Goal: Task Accomplishment & Management: Complete application form

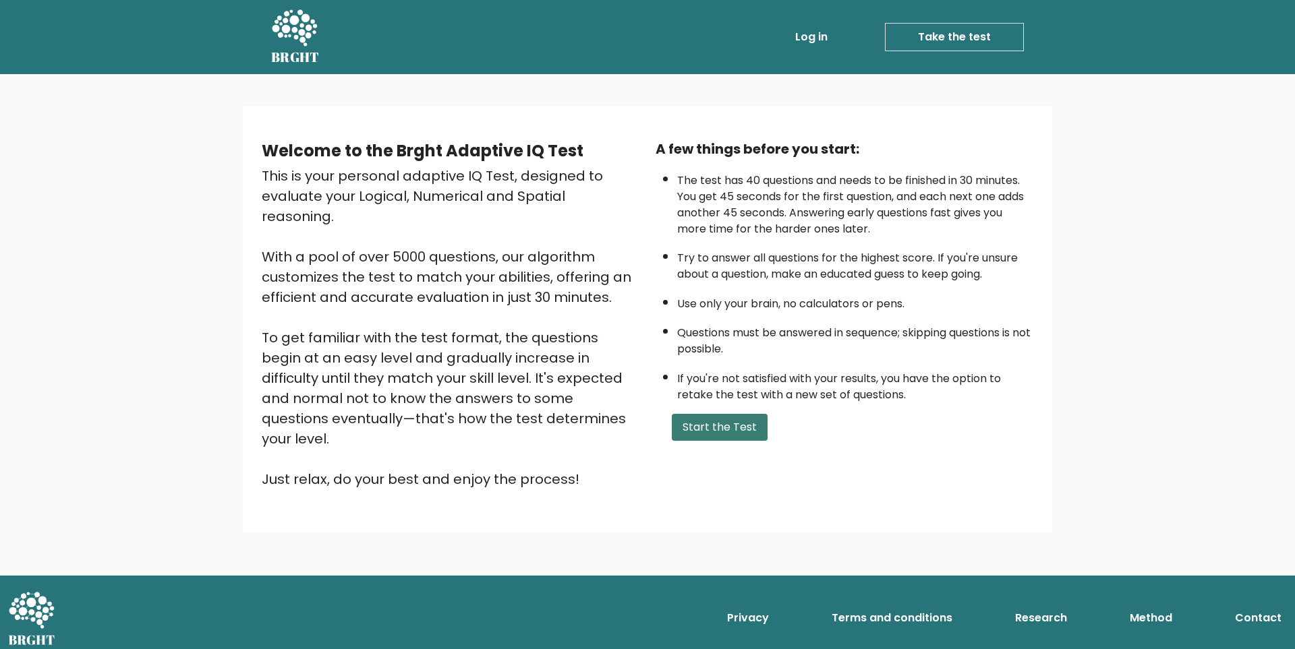
click at [709, 420] on button "Start the Test" at bounding box center [720, 427] width 96 height 27
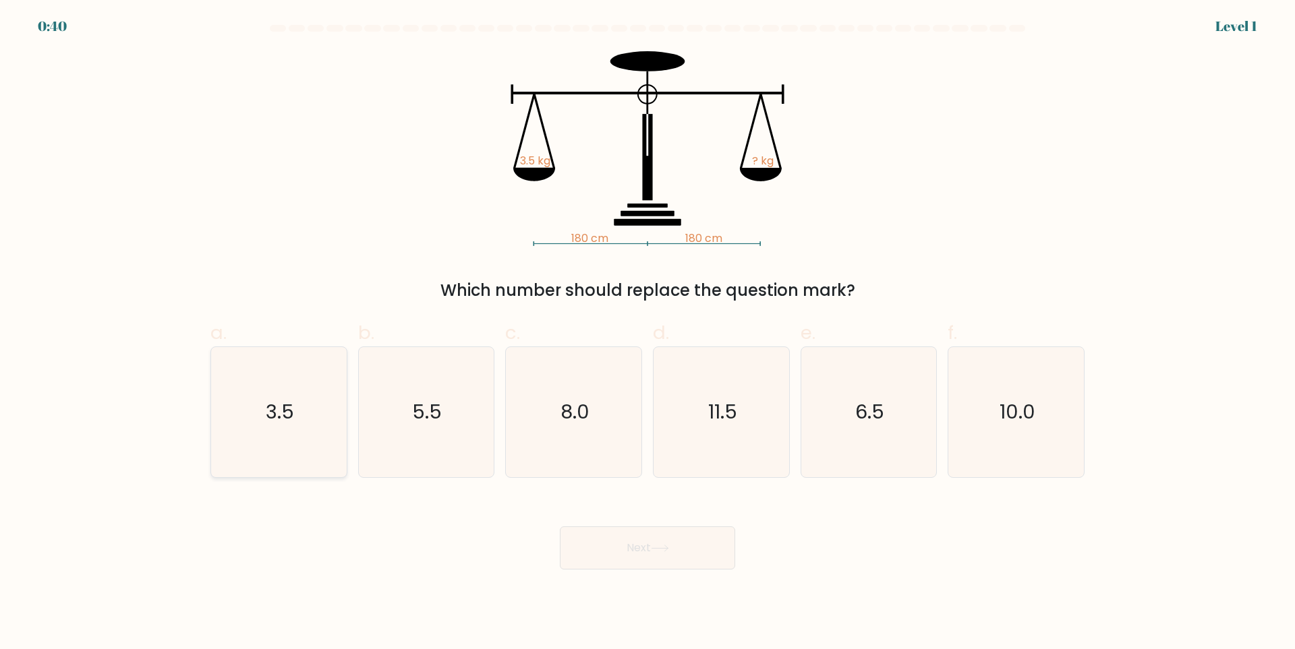
click at [337, 446] on icon "3.5" at bounding box center [279, 412] width 130 height 130
click at [647, 334] on input "a. 3.5" at bounding box center [647, 329] width 1 height 9
radio input "true"
click at [622, 552] on button "Next" at bounding box center [647, 548] width 175 height 43
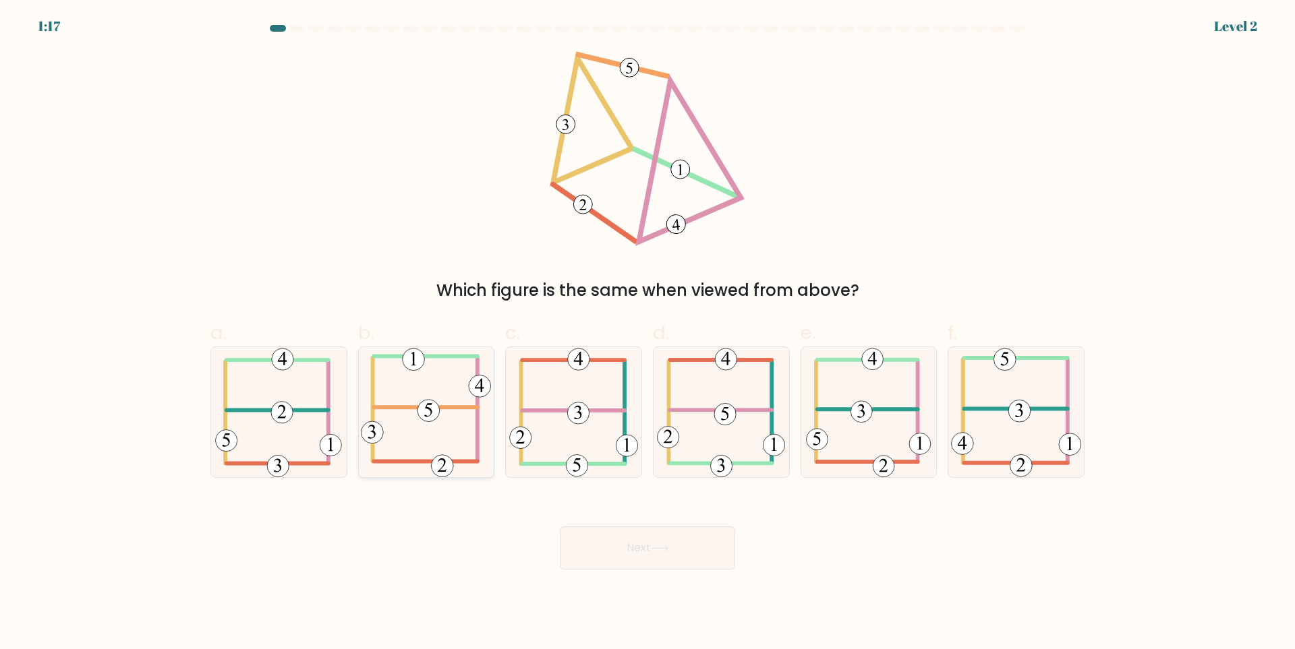
click at [413, 457] on icon at bounding box center [426, 412] width 130 height 130
click at [647, 334] on input "b." at bounding box center [647, 329] width 1 height 9
radio input "true"
click at [630, 545] on button "Next" at bounding box center [647, 548] width 175 height 43
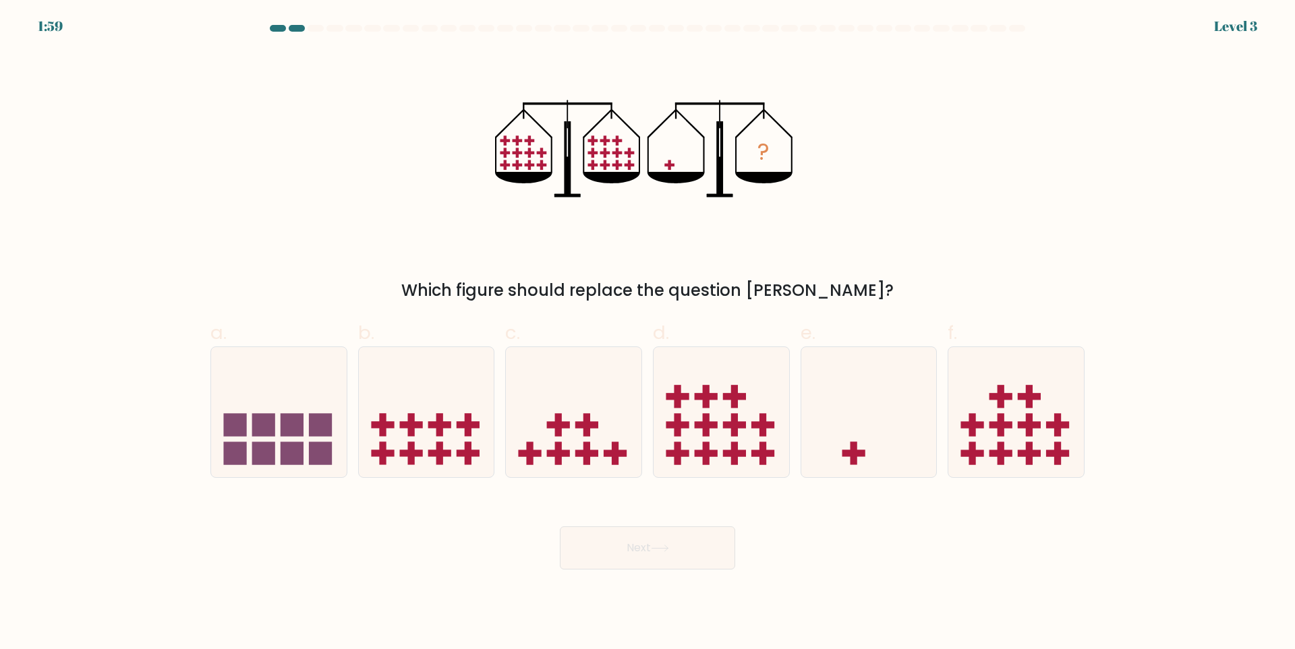
drag, startPoint x: 861, startPoint y: 452, endPoint x: 722, endPoint y: 521, distance: 155.0
click at [860, 453] on rect at bounding box center [853, 453] width 23 height 7
click at [648, 334] on input "e." at bounding box center [647, 329] width 1 height 9
radio input "true"
click at [686, 538] on button "Next" at bounding box center [647, 548] width 175 height 43
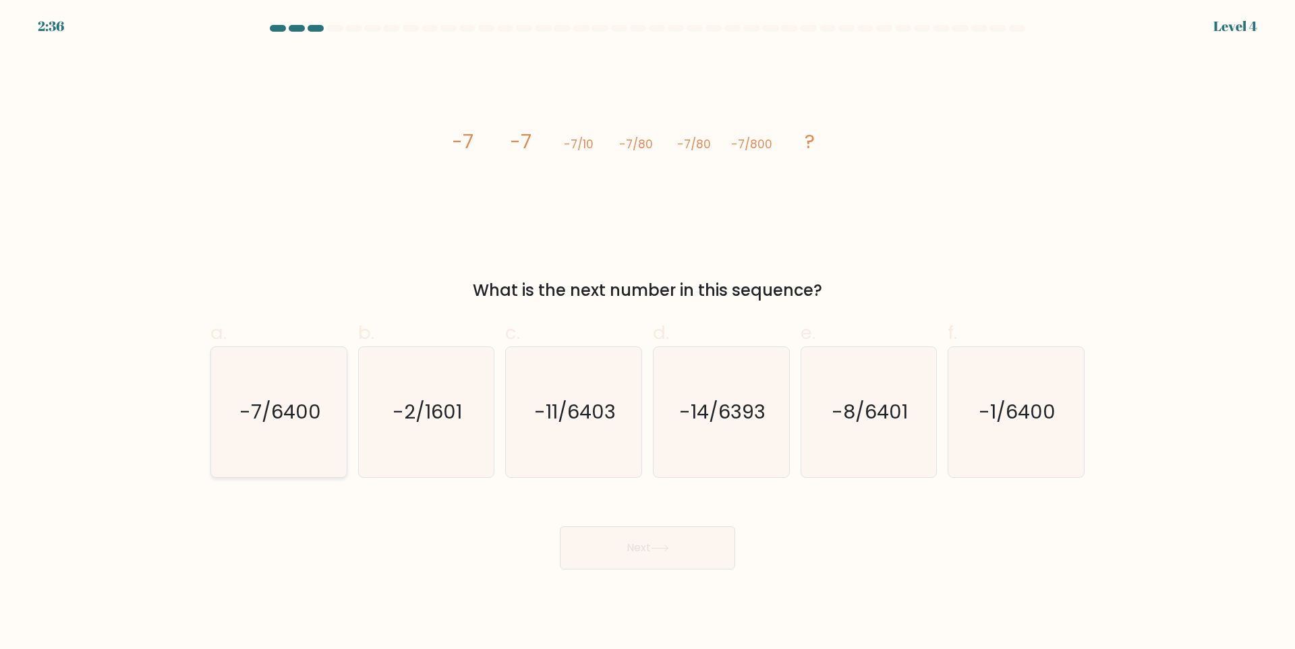
click at [283, 449] on icon "-7/6400" at bounding box center [279, 412] width 130 height 130
click at [647, 334] on input "a. -7/6400" at bounding box center [647, 329] width 1 height 9
radio input "true"
click at [594, 543] on button "Next" at bounding box center [647, 548] width 175 height 43
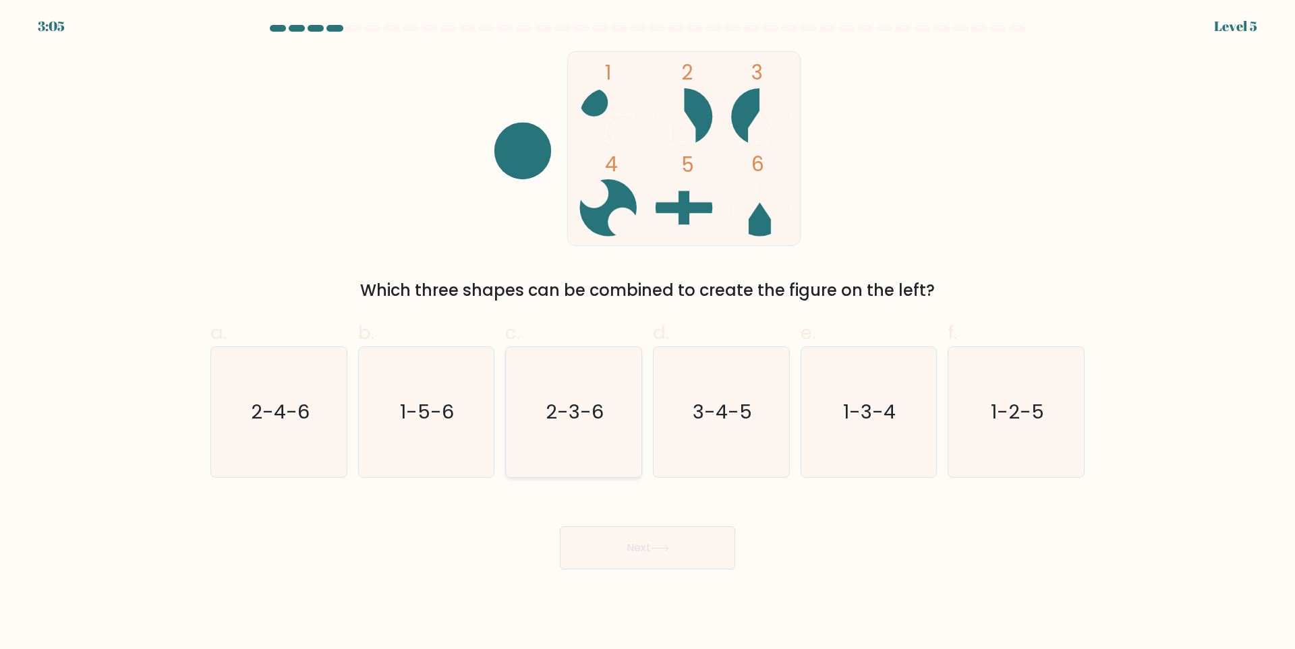
click at [558, 429] on icon "2-3-6" at bounding box center [574, 412] width 130 height 130
click at [647, 334] on input "c. 2-3-6" at bounding box center [647, 329] width 1 height 9
radio input "true"
click at [618, 552] on button "Next" at bounding box center [647, 548] width 175 height 43
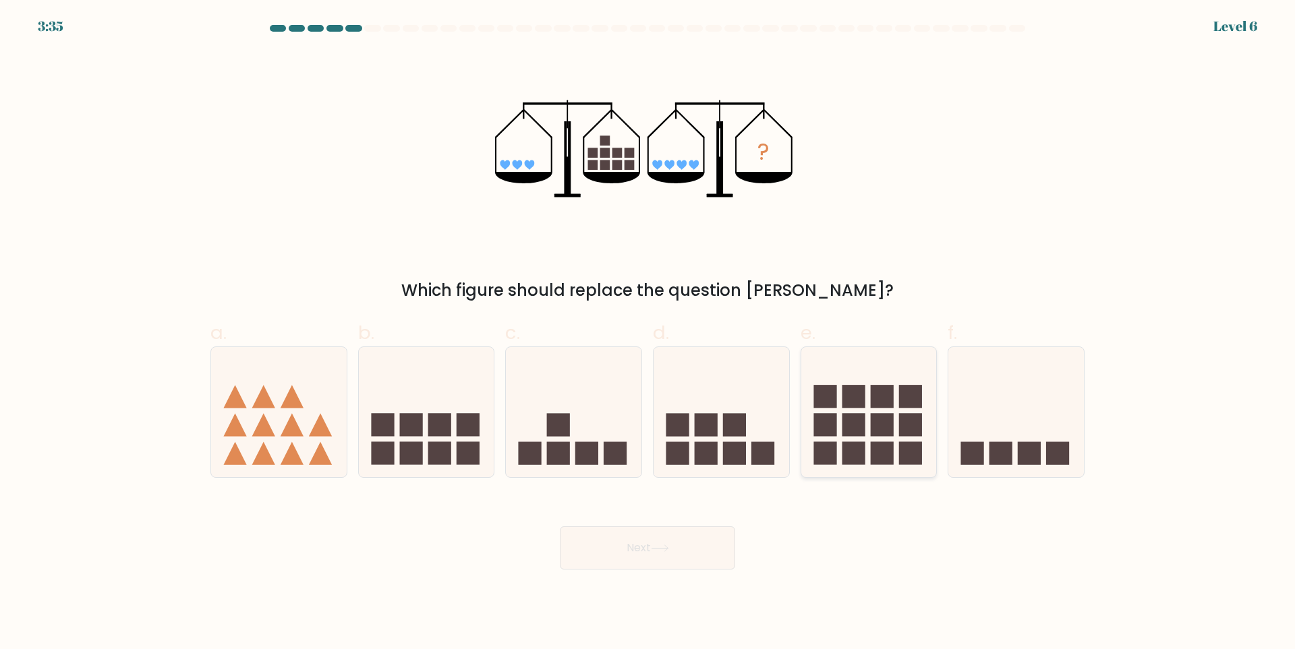
click at [893, 422] on rect at bounding box center [882, 424] width 23 height 23
click at [648, 334] on input "e." at bounding box center [647, 329] width 1 height 9
radio input "true"
click at [669, 545] on icon at bounding box center [660, 548] width 18 height 7
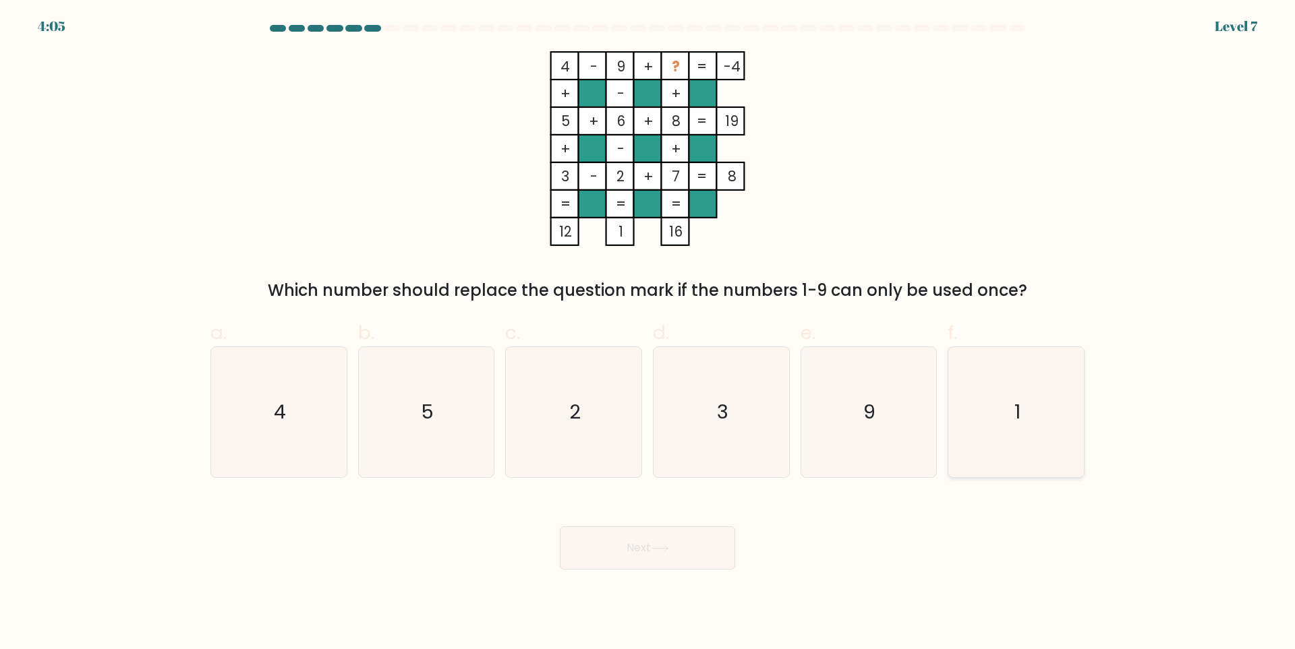
click at [987, 433] on icon "1" at bounding box center [1016, 412] width 130 height 130
click at [648, 334] on input "f. 1" at bounding box center [647, 329] width 1 height 9
radio input "true"
click at [652, 547] on button "Next" at bounding box center [647, 548] width 175 height 43
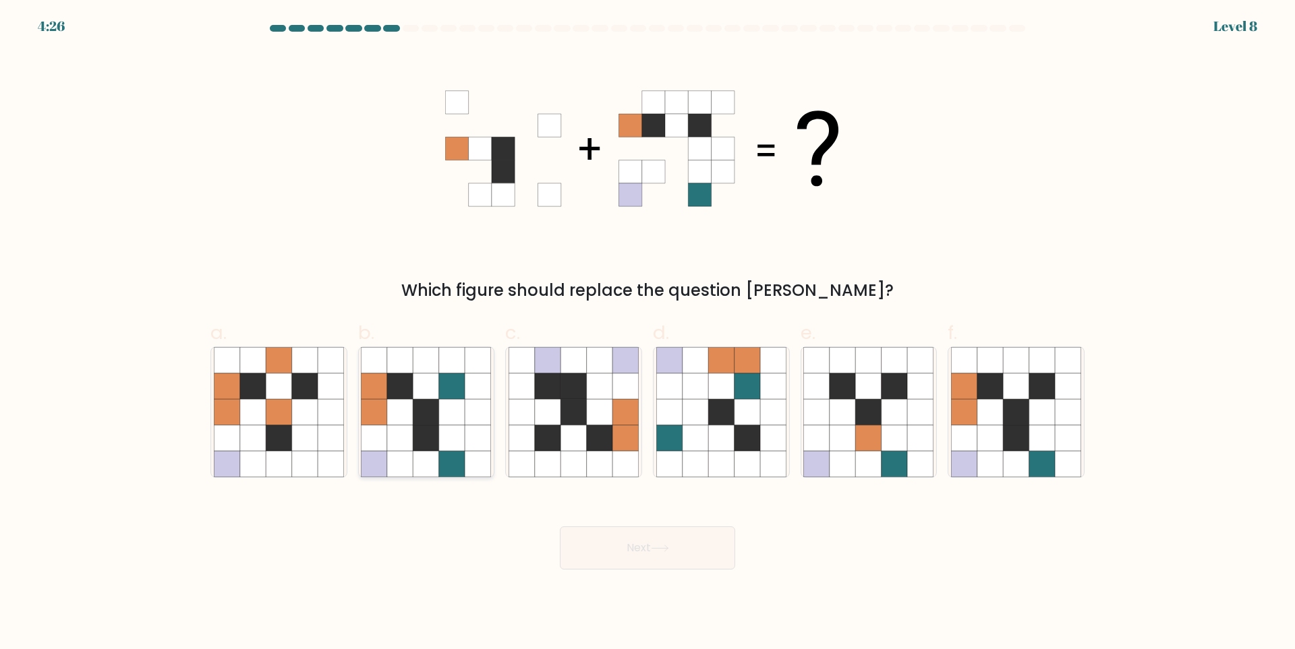
click at [418, 430] on icon at bounding box center [426, 439] width 26 height 26
click at [647, 334] on input "b." at bounding box center [647, 329] width 1 height 9
radio input "true"
click at [1037, 455] on icon at bounding box center [1042, 464] width 26 height 26
click at [648, 334] on input "f." at bounding box center [647, 329] width 1 height 9
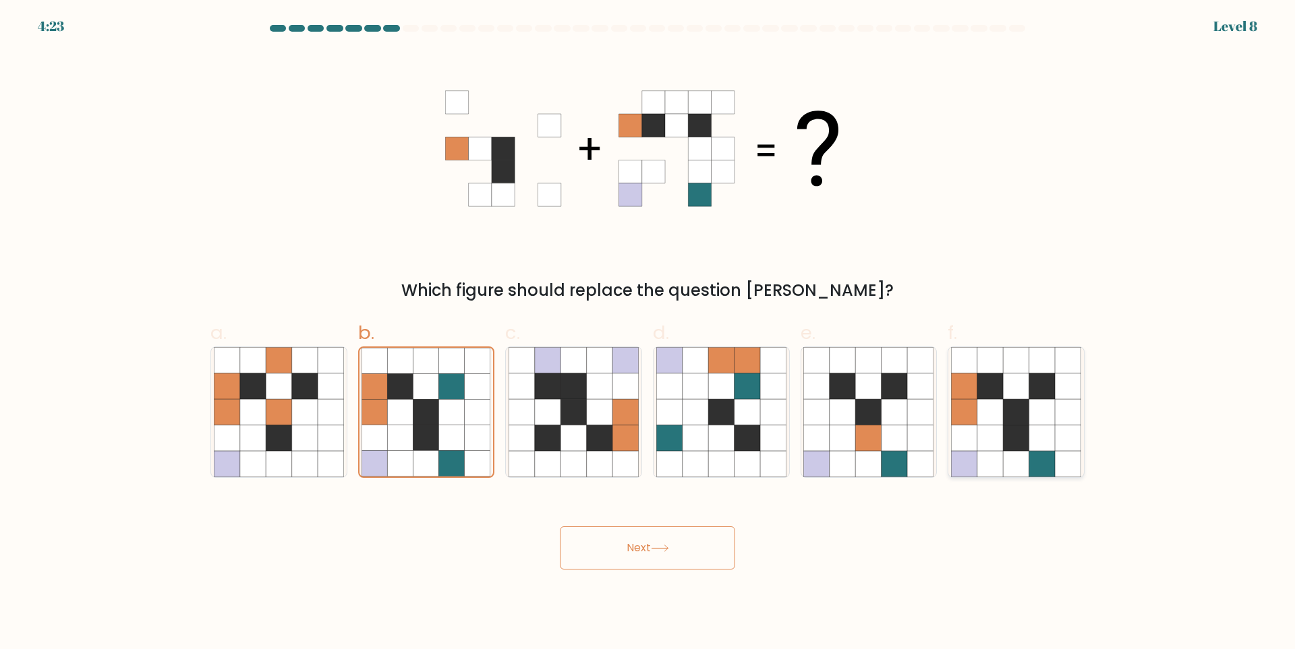
radio input "true"
click at [718, 508] on div "Next" at bounding box center [647, 532] width 890 height 76
click at [695, 570] on button "Next" at bounding box center [647, 548] width 175 height 43
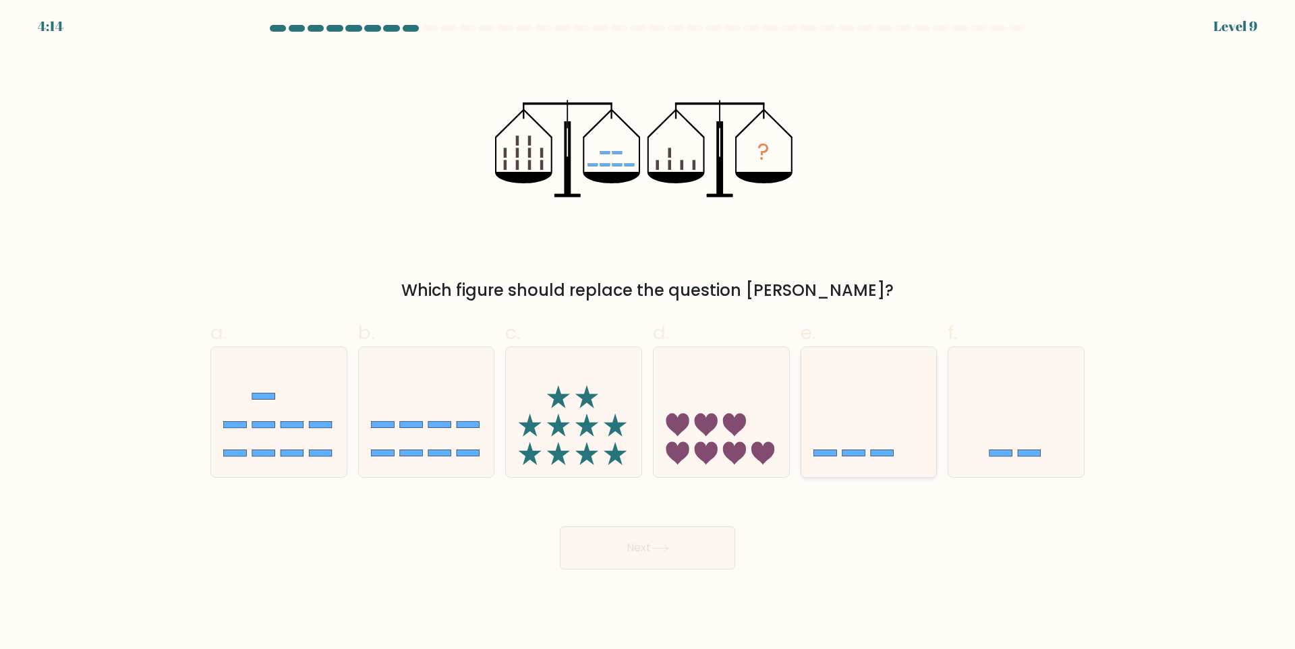
click at [865, 447] on icon at bounding box center [869, 413] width 136 height 112
click at [648, 334] on input "e." at bounding box center [647, 329] width 1 height 9
radio input "true"
click at [1038, 469] on div at bounding box center [1016, 413] width 137 height 132
click at [648, 334] on input "f." at bounding box center [647, 329] width 1 height 9
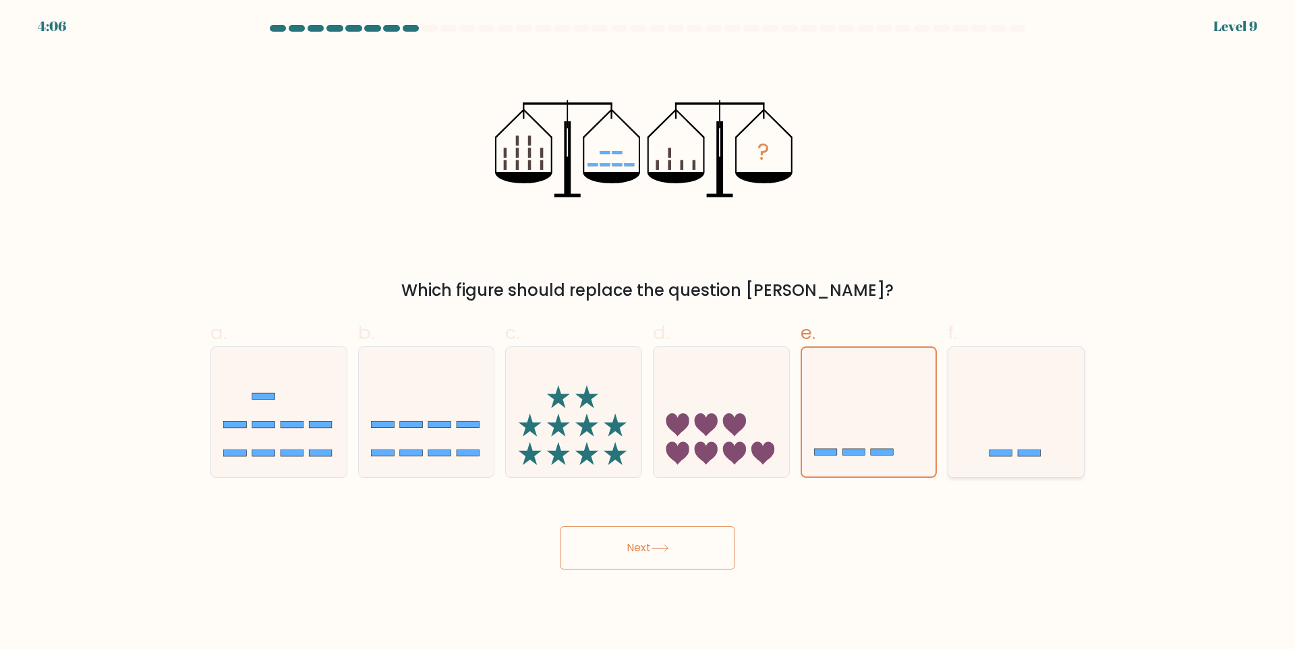
radio input "true"
drag, startPoint x: 886, startPoint y: 495, endPoint x: 887, endPoint y: 462, distance: 33.1
click at [887, 488] on form at bounding box center [647, 297] width 1295 height 545
drag, startPoint x: 887, startPoint y: 462, endPoint x: 799, endPoint y: 515, distance: 103.2
click at [884, 463] on icon at bounding box center [869, 413] width 136 height 112
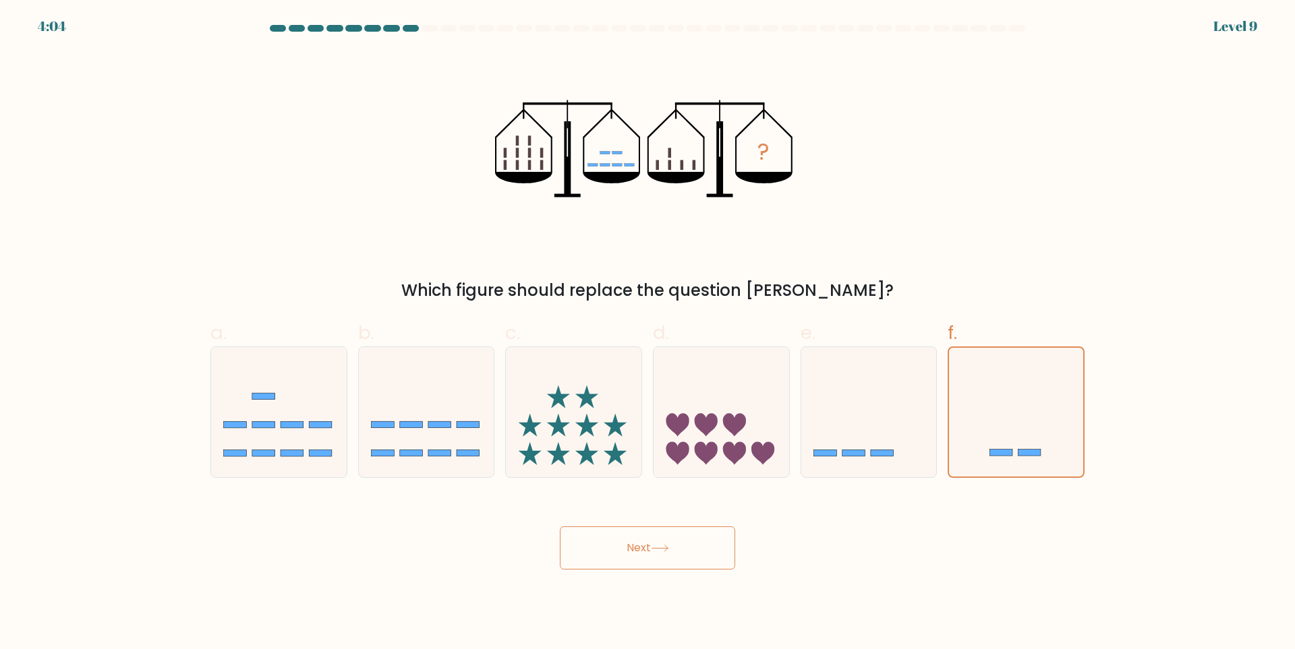
click at [648, 334] on input "e." at bounding box center [647, 329] width 1 height 9
radio input "true"
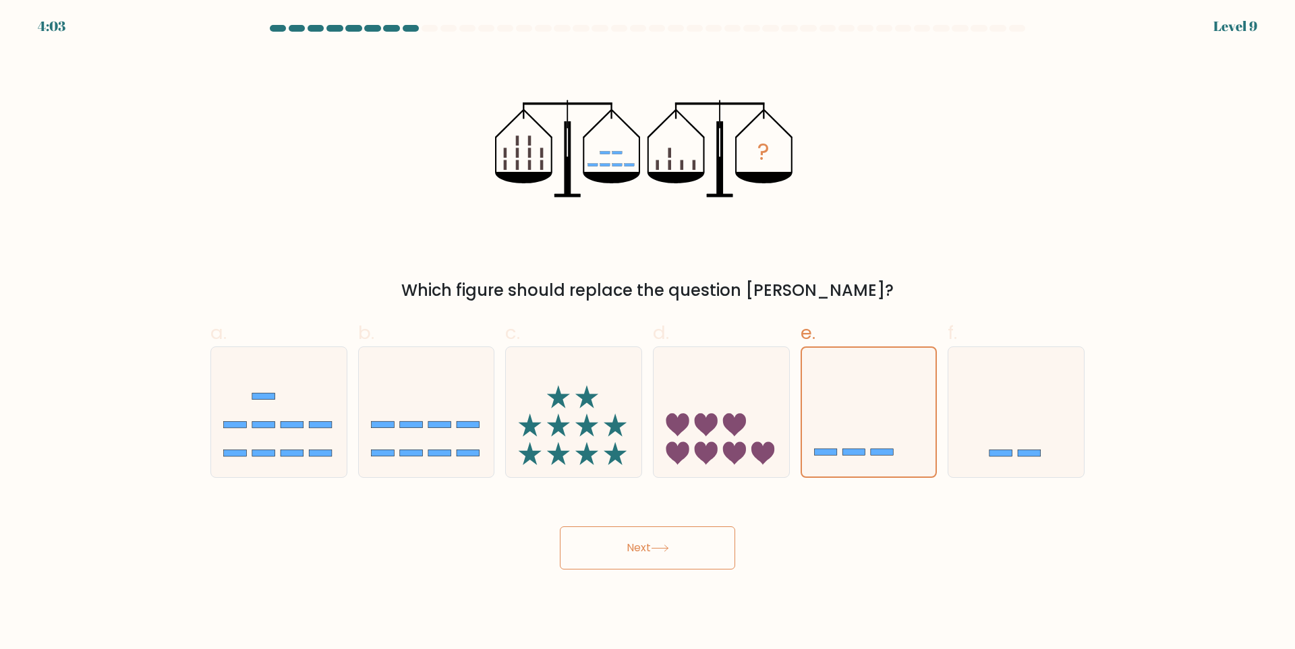
click at [668, 537] on button "Next" at bounding box center [647, 548] width 175 height 43
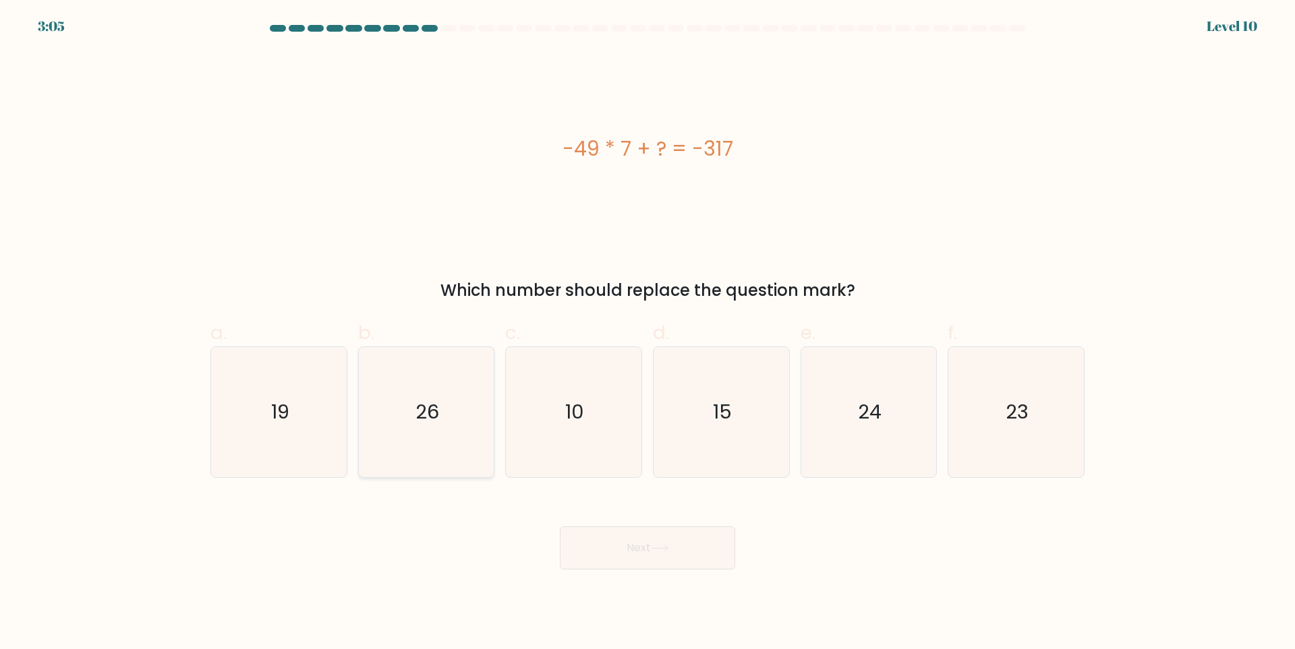
click at [469, 433] on icon "26" at bounding box center [426, 412] width 130 height 130
click at [647, 334] on input "b. 26" at bounding box center [647, 329] width 1 height 9
radio input "true"
click at [569, 548] on button "Next" at bounding box center [647, 548] width 175 height 43
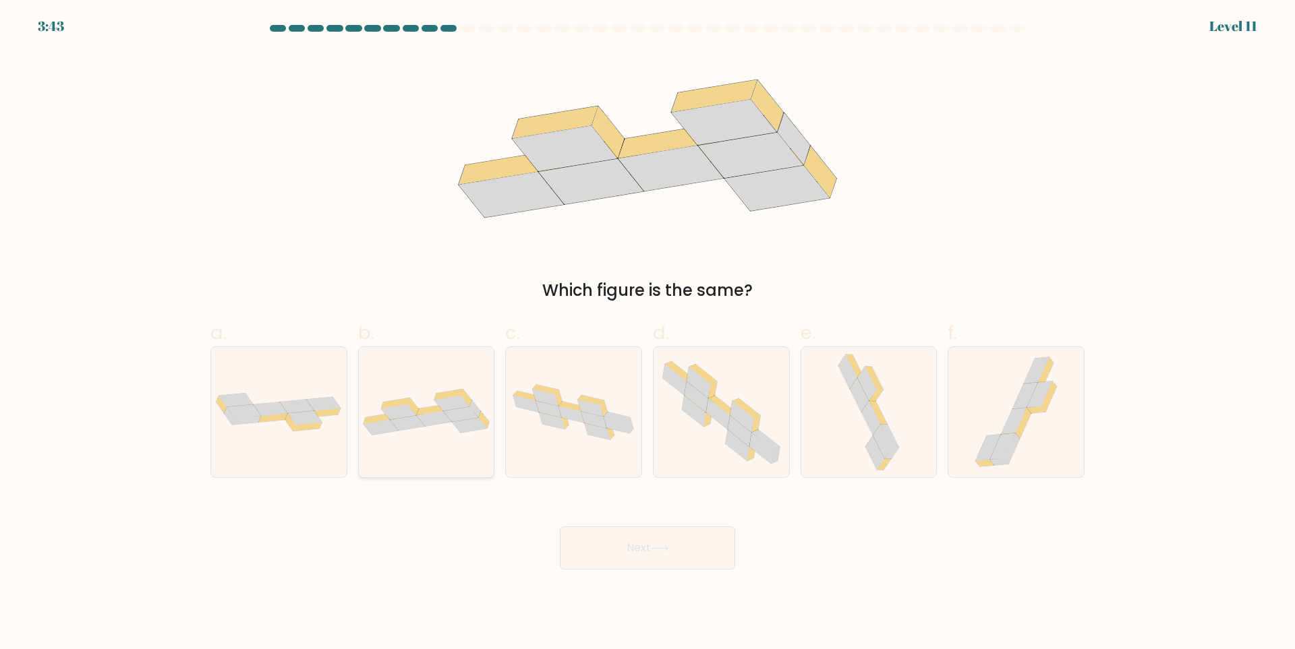
drag, startPoint x: 384, startPoint y: 446, endPoint x: 478, endPoint y: 468, distance: 96.9
click at [384, 447] on div at bounding box center [426, 413] width 137 height 132
click at [647, 334] on input "b." at bounding box center [647, 329] width 1 height 9
radio input "true"
click at [606, 550] on button "Next" at bounding box center [647, 548] width 175 height 43
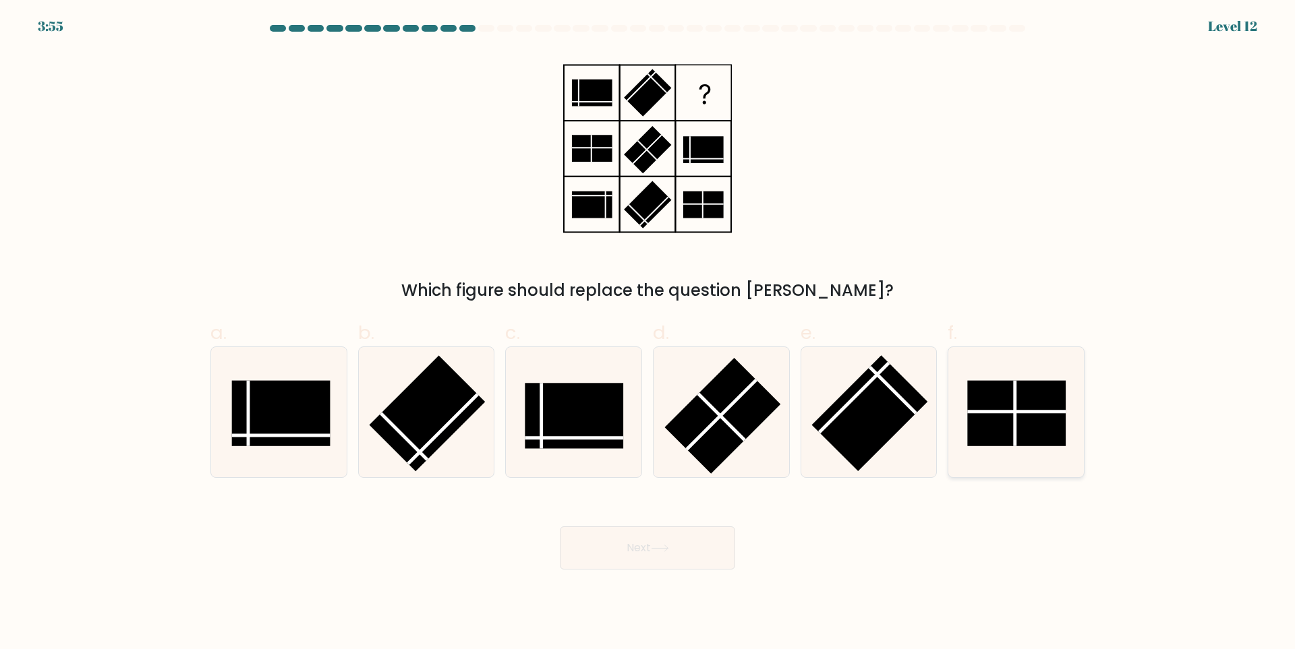
click at [1014, 452] on icon at bounding box center [1016, 412] width 130 height 130
click at [648, 334] on input "f." at bounding box center [647, 329] width 1 height 9
radio input "true"
click at [614, 539] on button "Next" at bounding box center [647, 548] width 175 height 43
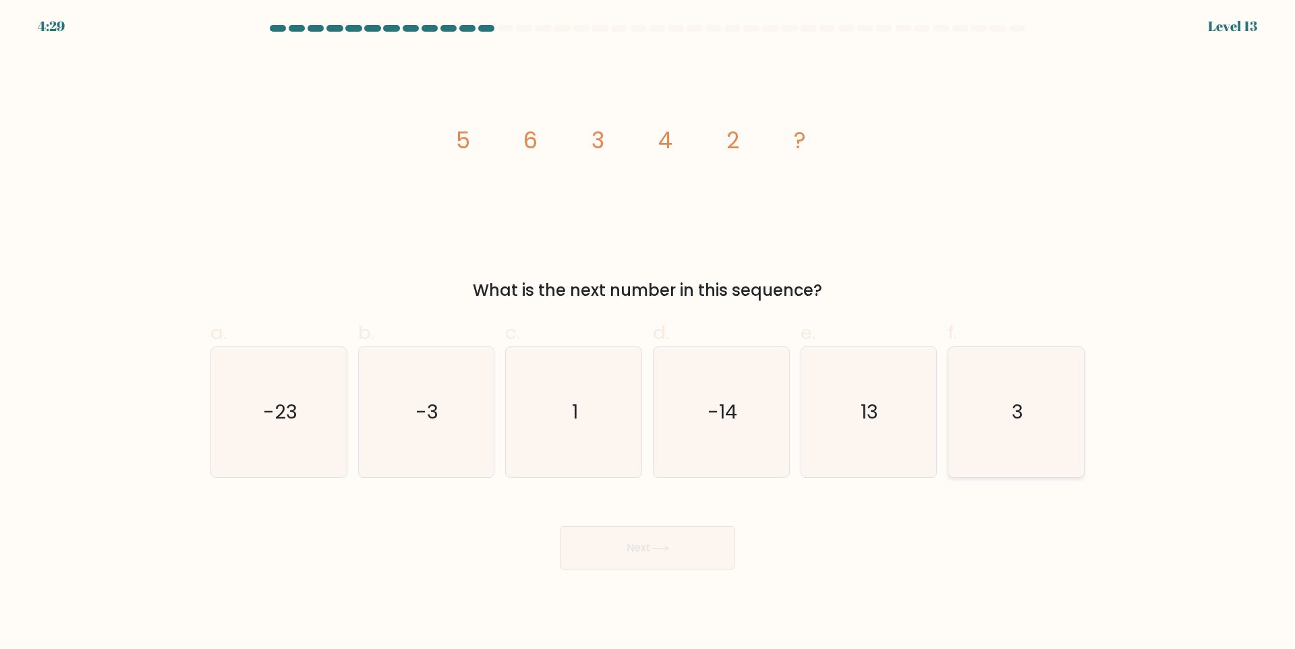
click at [1046, 456] on icon "3" at bounding box center [1016, 412] width 130 height 130
click at [648, 334] on input "f. 3" at bounding box center [647, 329] width 1 height 9
radio input "true"
click at [686, 536] on button "Next" at bounding box center [647, 548] width 175 height 43
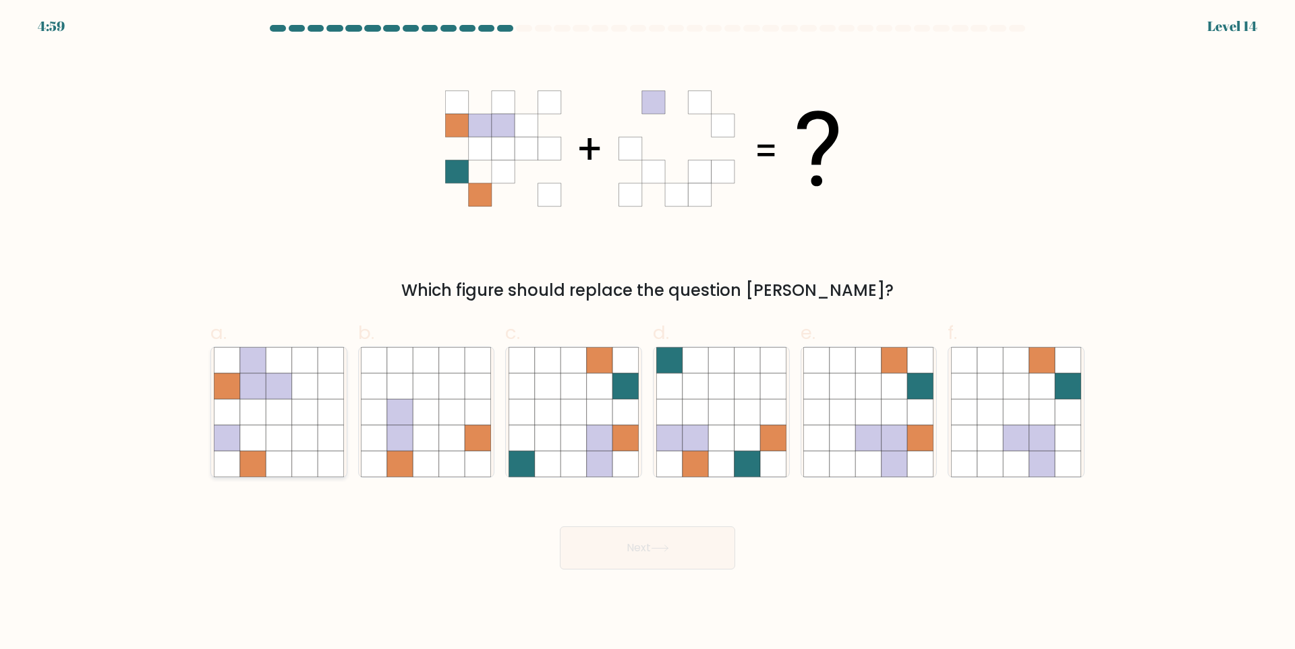
click at [316, 440] on icon at bounding box center [305, 439] width 26 height 26
click at [647, 334] on input "a." at bounding box center [647, 329] width 1 height 9
radio input "true"
click at [848, 422] on icon at bounding box center [843, 412] width 26 height 26
click at [648, 334] on input "e." at bounding box center [647, 329] width 1 height 9
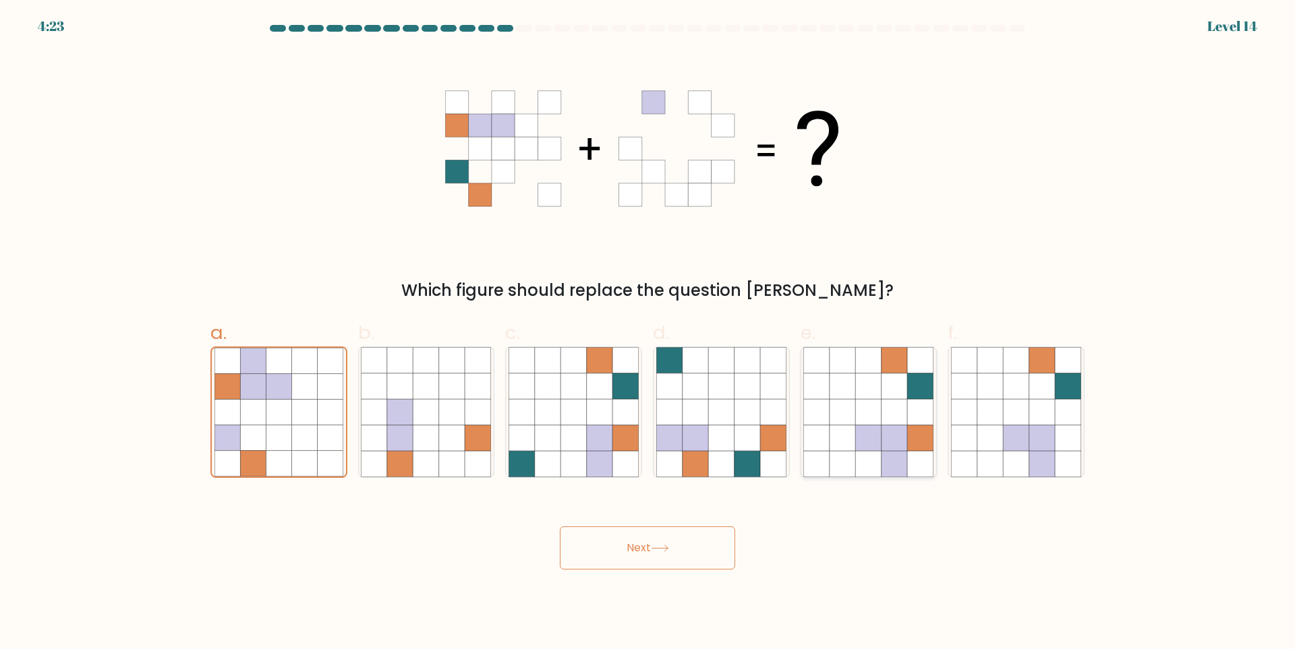
radio input "true"
click at [693, 562] on button "Next" at bounding box center [647, 548] width 175 height 43
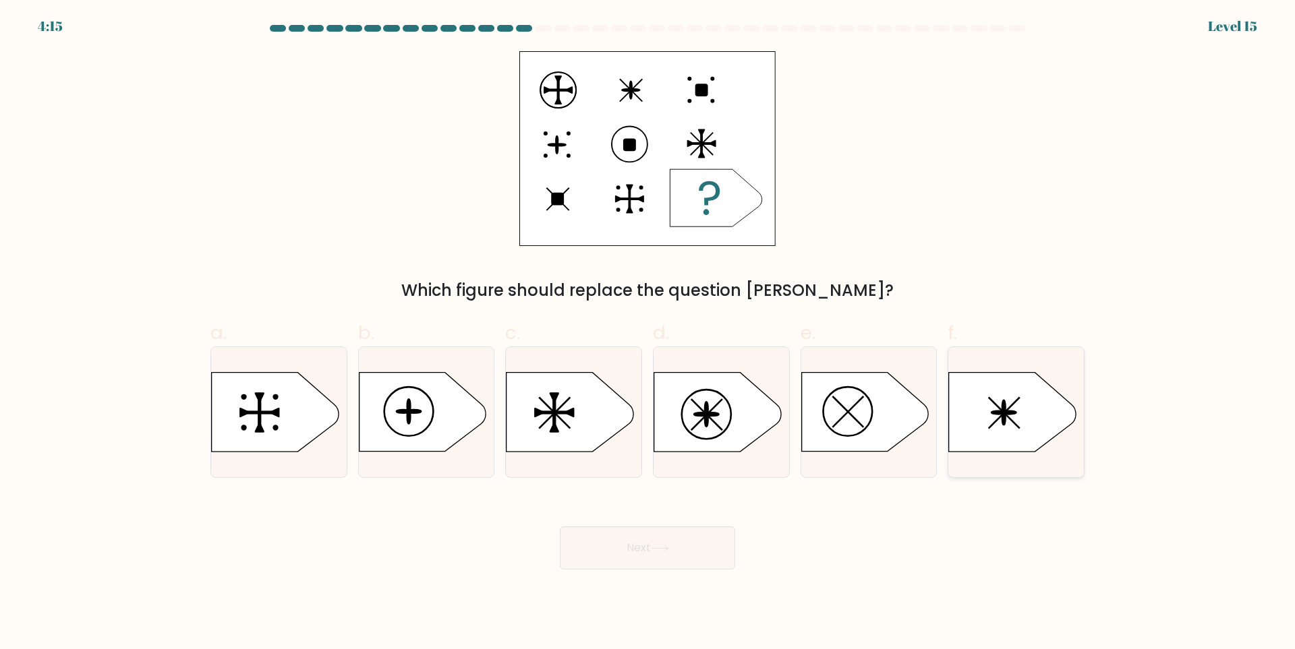
click at [994, 432] on icon at bounding box center [1012, 412] width 127 height 79
click at [648, 334] on input "f." at bounding box center [647, 329] width 1 height 9
radio input "true"
click at [376, 422] on icon at bounding box center [422, 412] width 127 height 79
click at [647, 334] on input "b." at bounding box center [647, 329] width 1 height 9
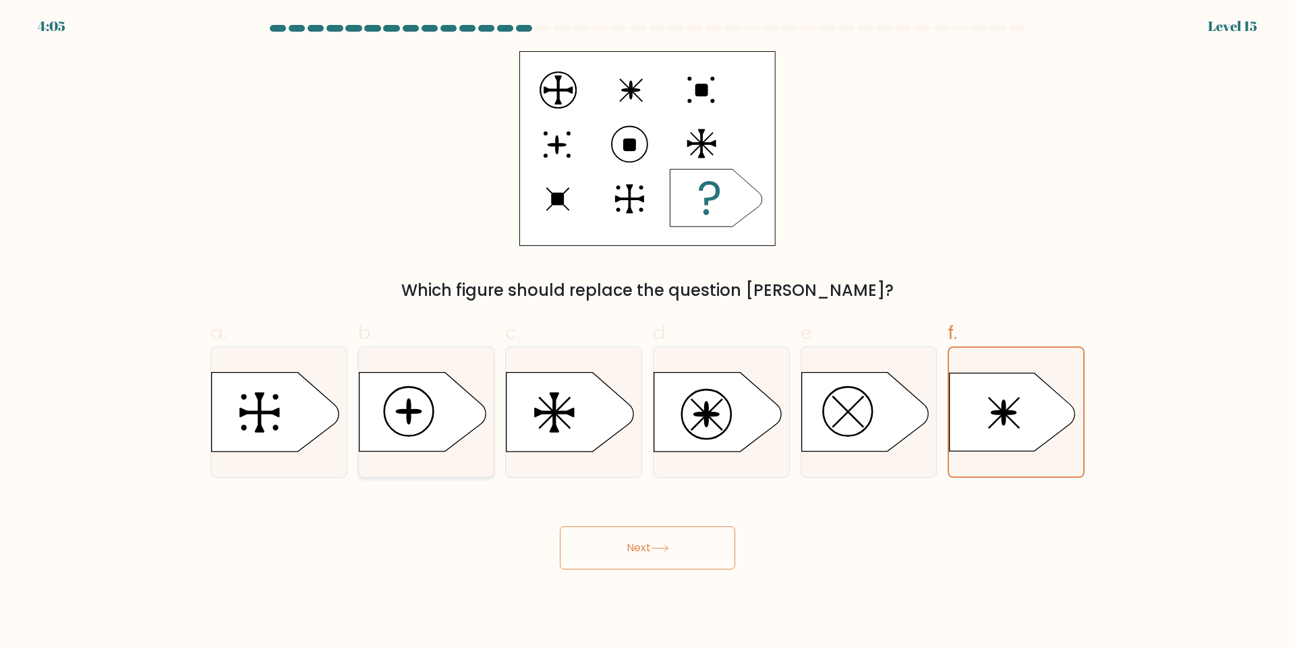
radio input "true"
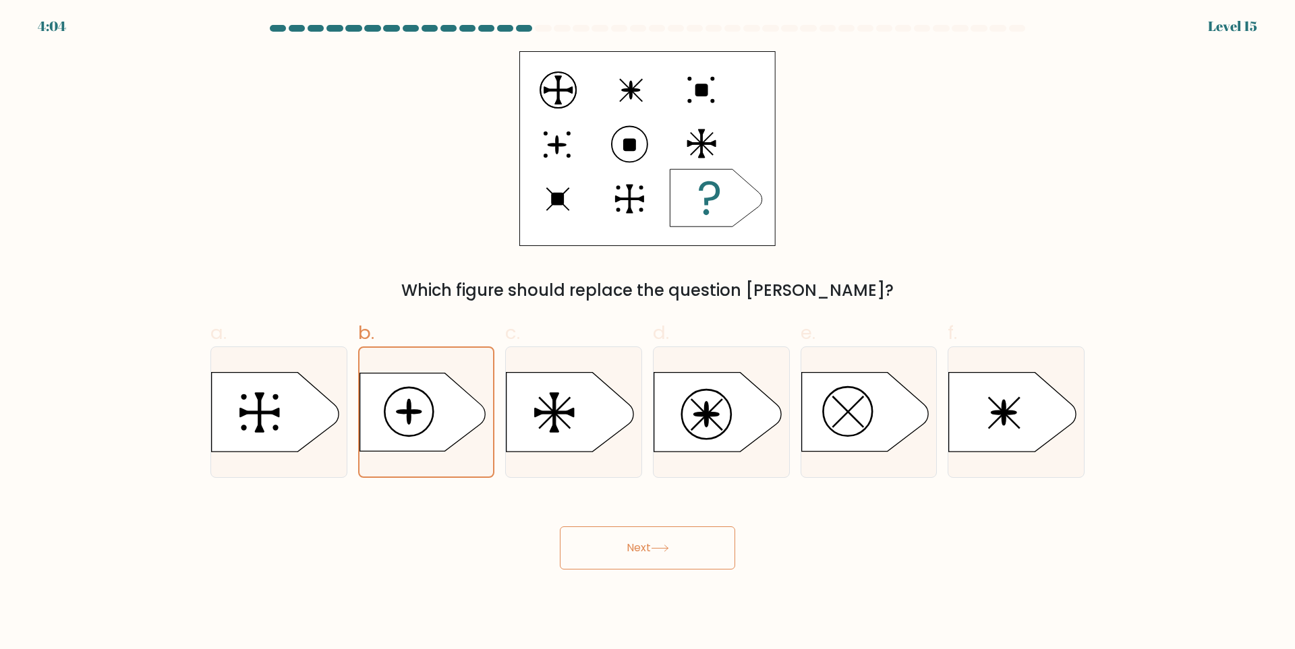
click at [641, 541] on button "Next" at bounding box center [647, 548] width 175 height 43
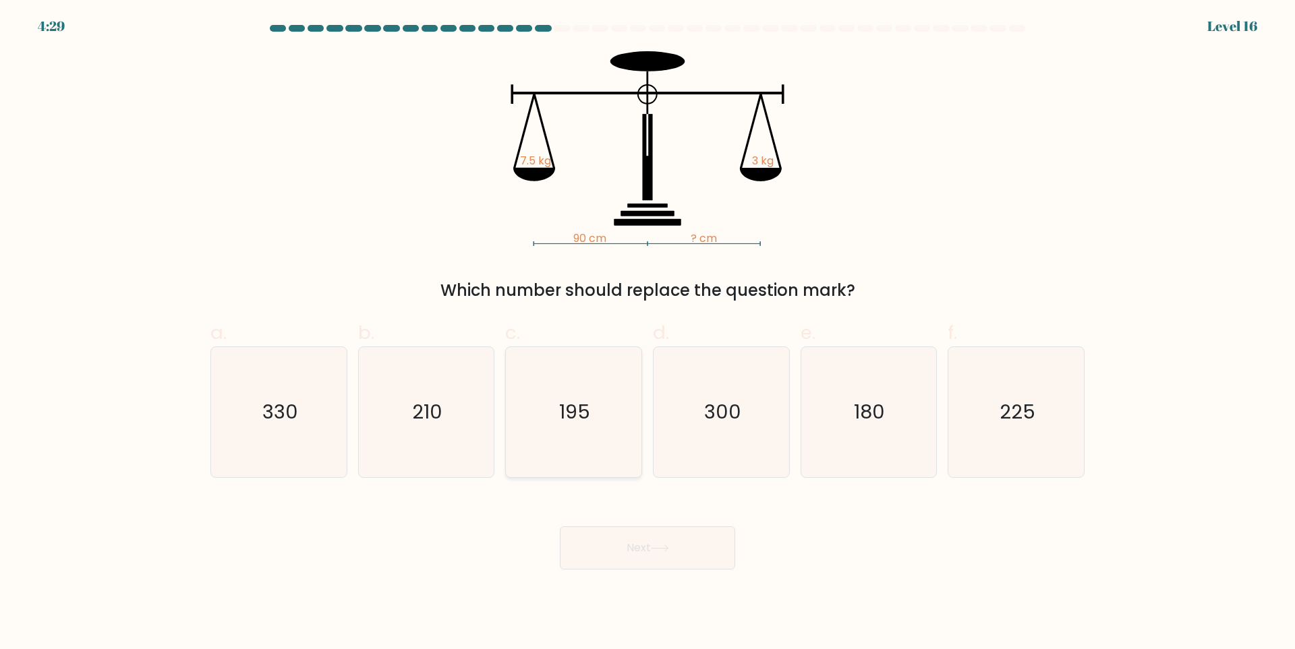
click at [599, 436] on icon "195" at bounding box center [574, 412] width 130 height 130
click at [647, 334] on input "c. 195" at bounding box center [647, 329] width 1 height 9
radio input "true"
